Goal: Navigation & Orientation: Find specific page/section

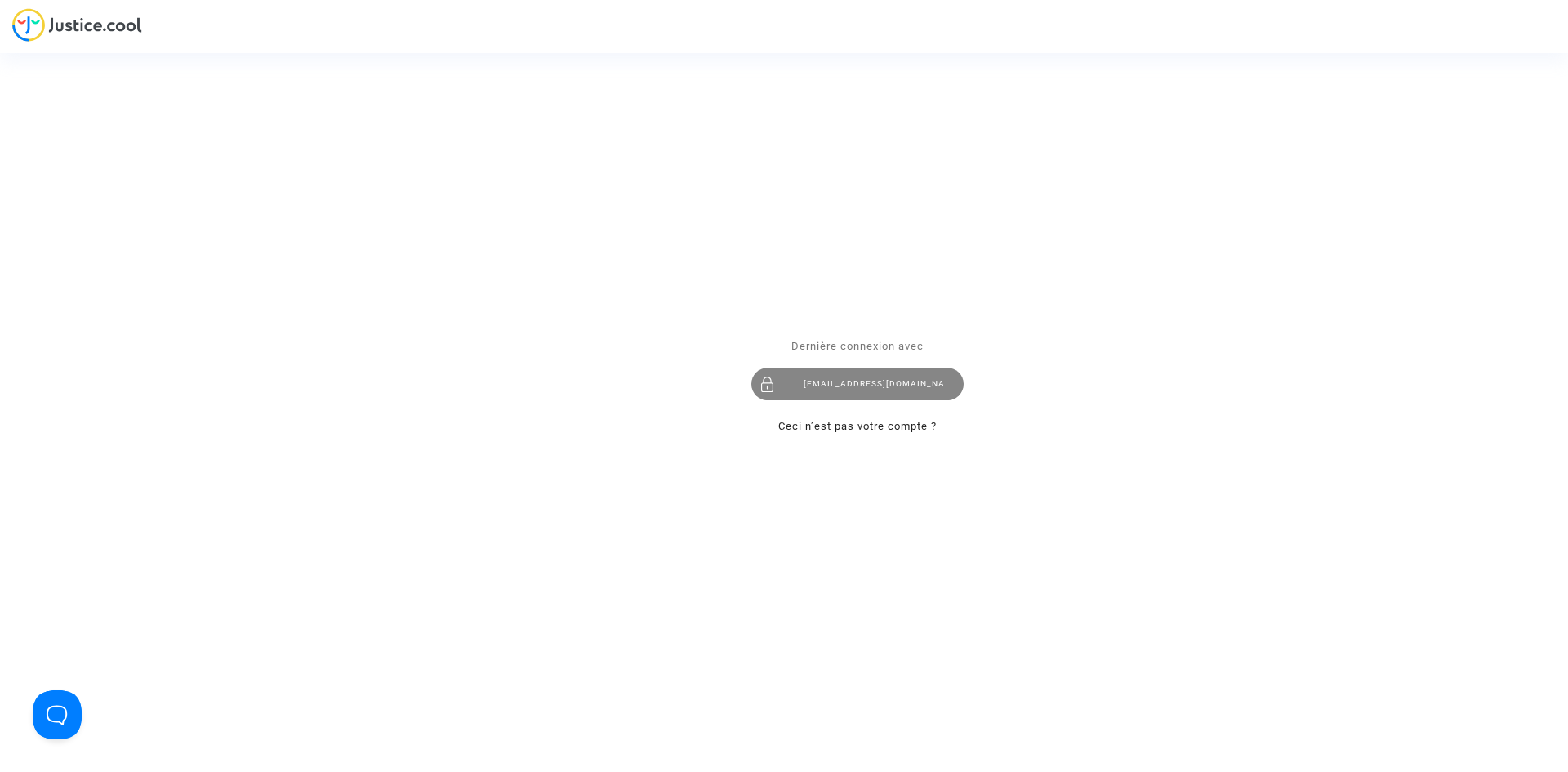
click at [820, 387] on div "flights@lawfirm.bg" at bounding box center [858, 384] width 213 height 33
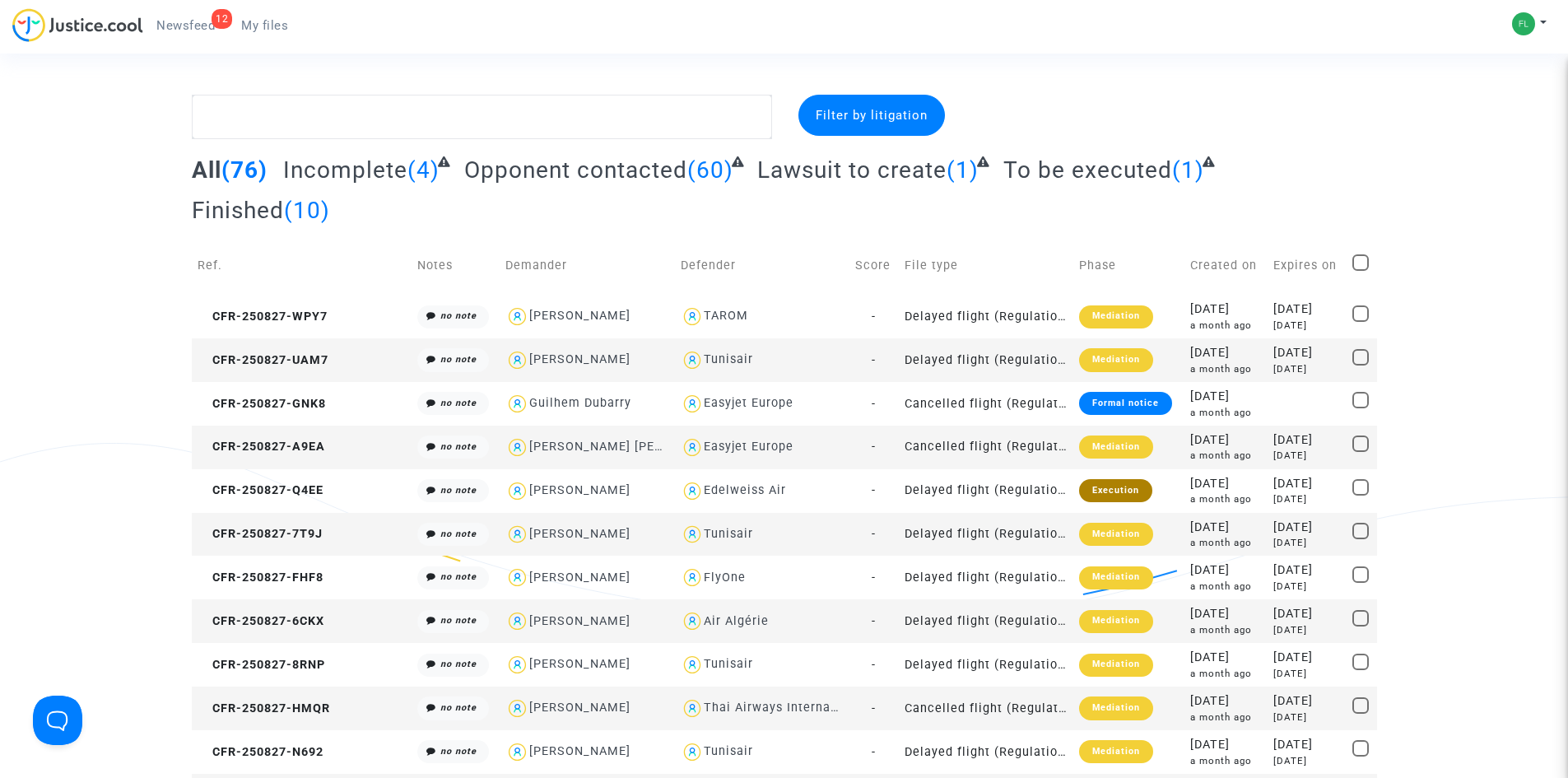
drag, startPoint x: 194, startPoint y: 21, endPoint x: 185, endPoint y: 19, distance: 9.2
click at [192, 21] on span "Newsfeed" at bounding box center [185, 26] width 59 height 15
